Goal: Entertainment & Leisure: Consume media (video, audio)

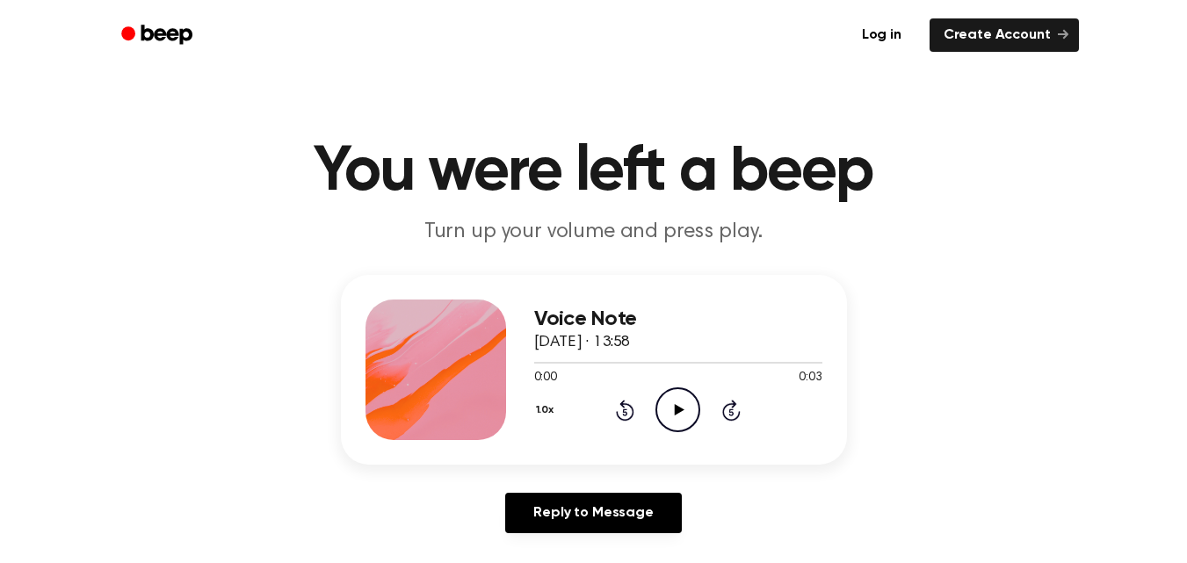
click at [678, 409] on icon at bounding box center [680, 409] width 10 height 11
click at [676, 409] on icon at bounding box center [680, 409] width 10 height 11
click at [678, 410] on icon at bounding box center [680, 409] width 10 height 11
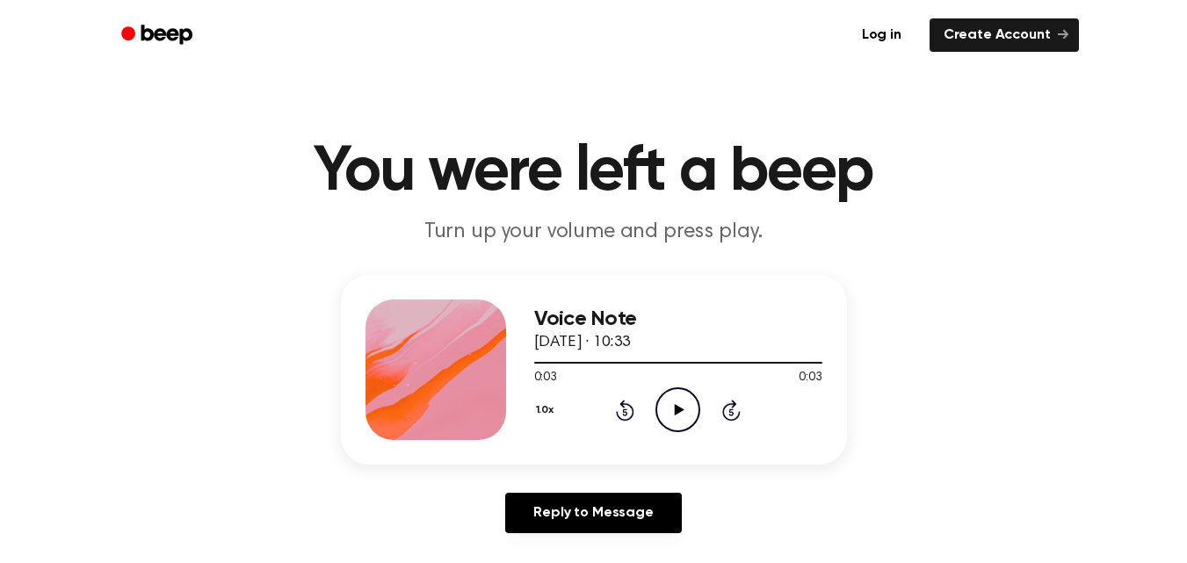
click at [678, 410] on icon at bounding box center [680, 409] width 10 height 11
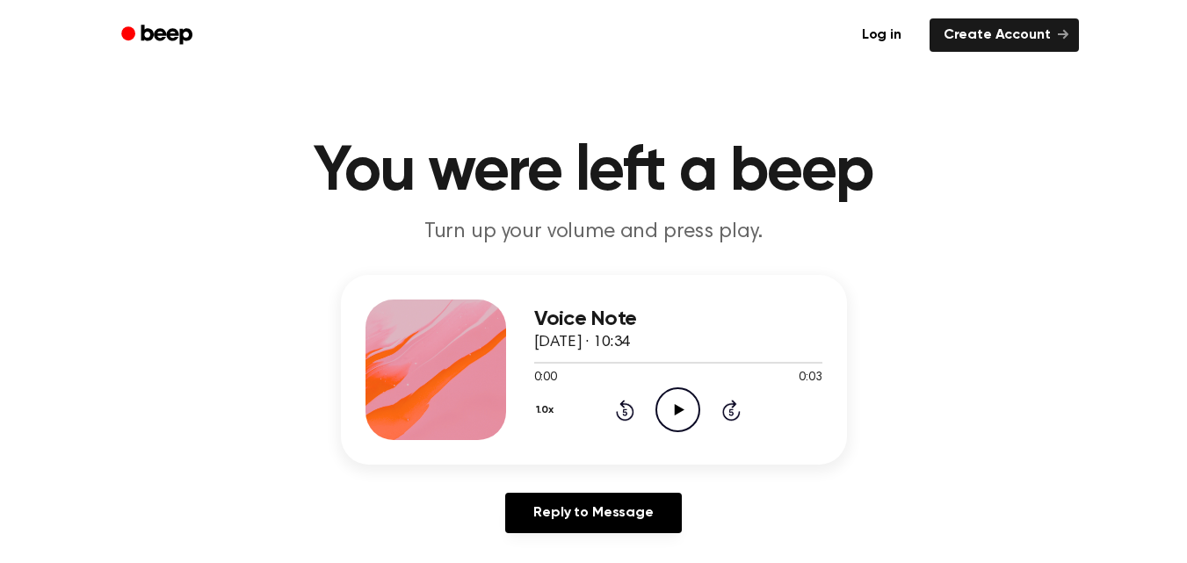
click at [677, 408] on icon at bounding box center [680, 409] width 10 height 11
click at [678, 409] on icon at bounding box center [680, 409] width 10 height 11
click at [676, 411] on icon at bounding box center [680, 409] width 10 height 11
click at [677, 411] on icon at bounding box center [680, 409] width 10 height 11
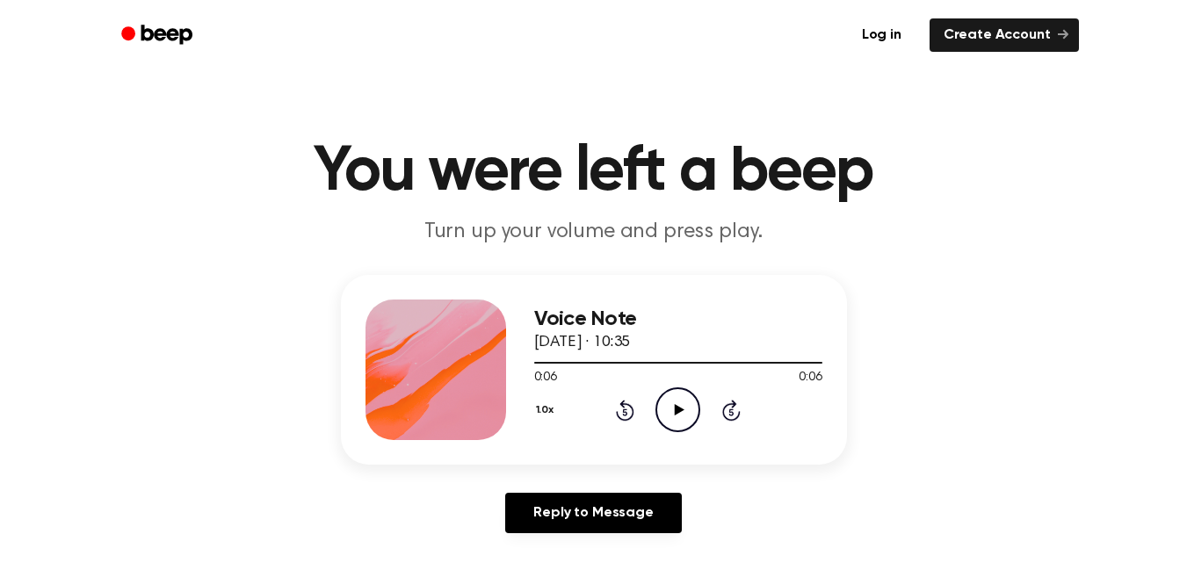
click at [677, 411] on icon at bounding box center [680, 409] width 10 height 11
click at [677, 404] on icon "Play Audio" at bounding box center [677, 409] width 45 height 45
